Goal: Find specific page/section: Find specific page/section

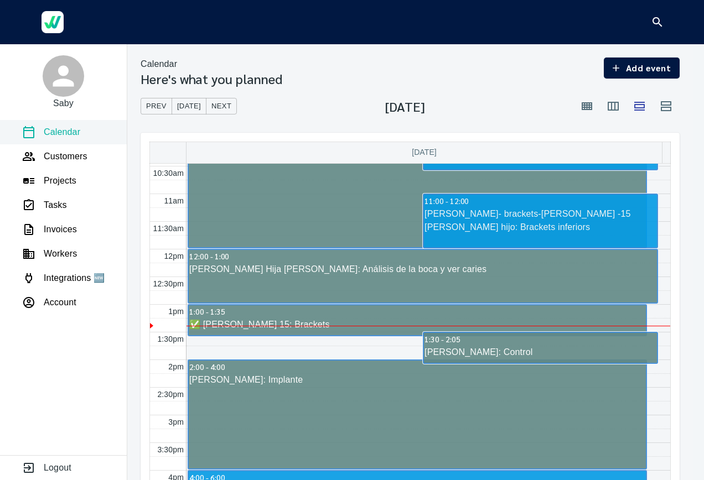
scroll to position [589, 0]
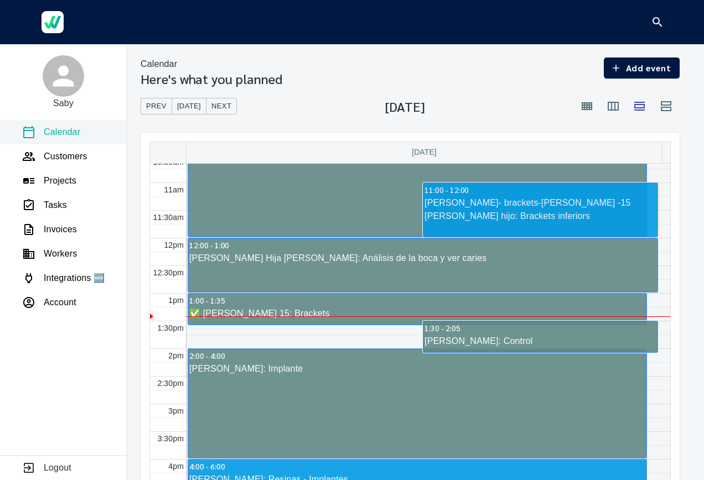
click at [380, 310] on div "✅ [PERSON_NAME] 15: Brackets" at bounding box center [417, 313] width 457 height 13
click at [533, 345] on div "[PERSON_NAME]: Control" at bounding box center [540, 341] width 233 height 13
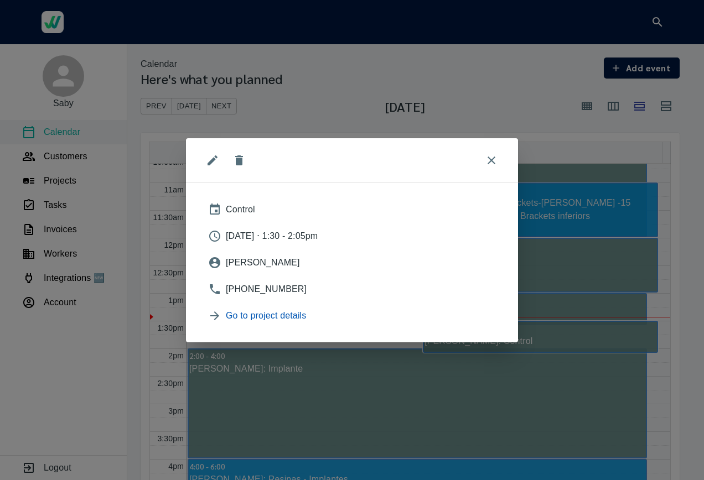
click at [281, 316] on span "Go to project details" at bounding box center [361, 315] width 270 height 13
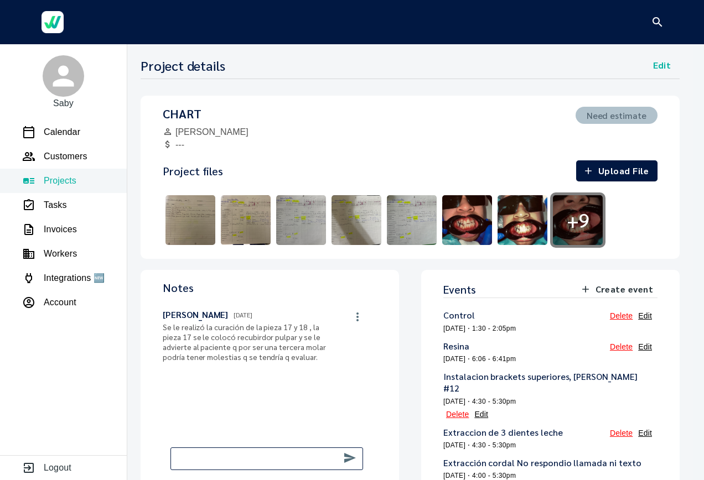
click at [477, 240] on img at bounding box center [466, 219] width 55 height 55
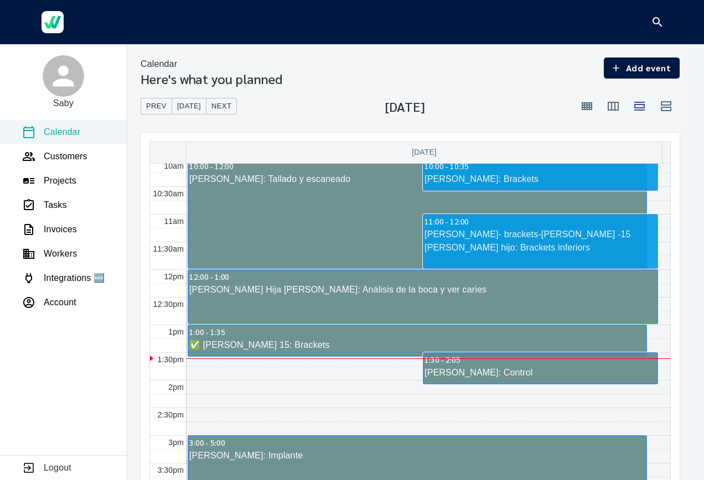
scroll to position [560, 0]
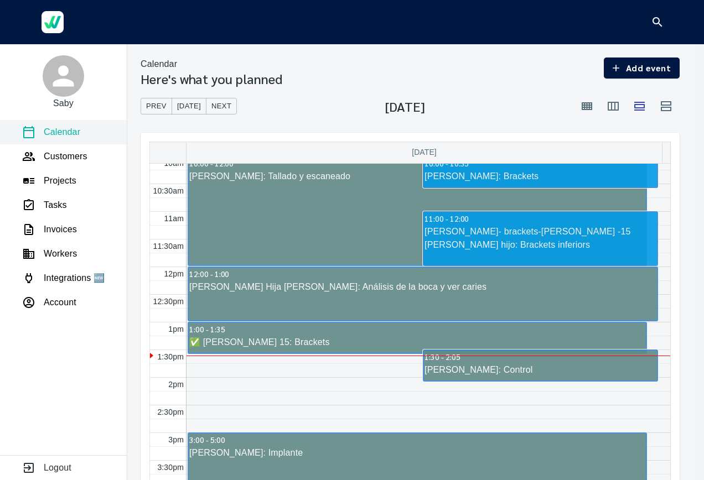
click at [0, 0] on div at bounding box center [0, 0] width 0 height 0
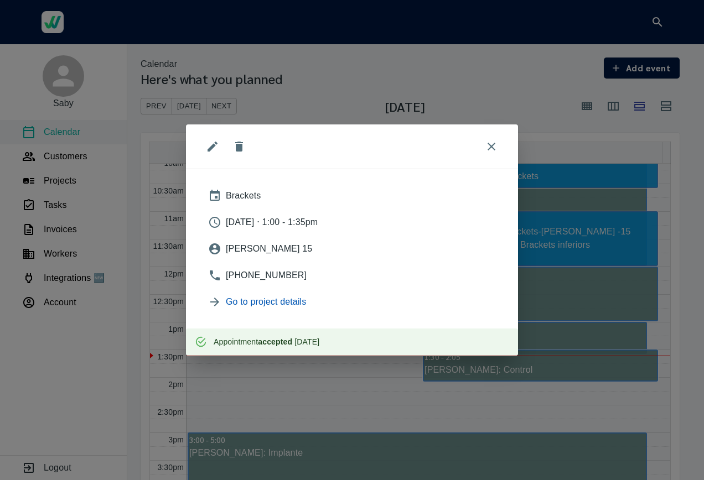
click at [295, 309] on span "Go to project details" at bounding box center [361, 301] width 270 height 13
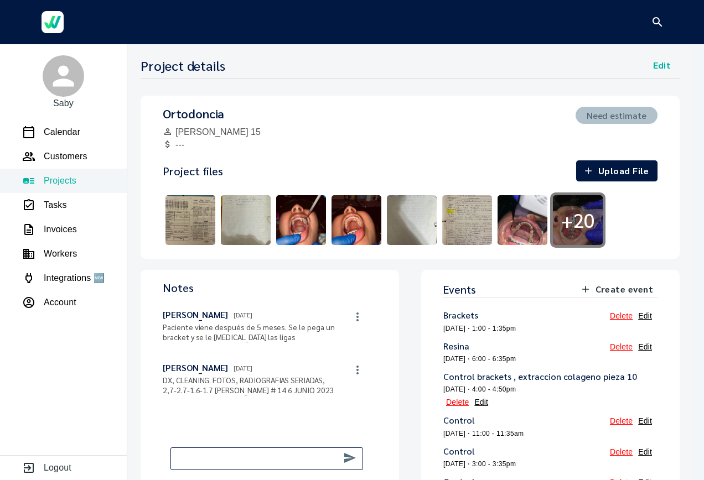
click at [552, 221] on div "+ 20" at bounding box center [577, 219] width 55 height 55
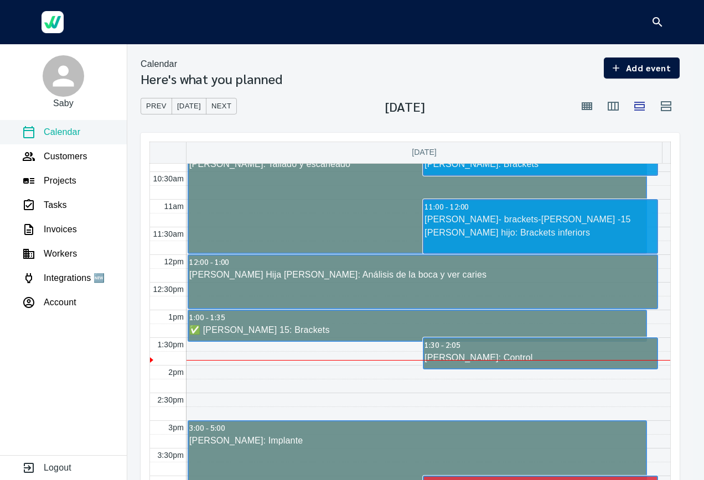
scroll to position [578, 0]
